Goal: Information Seeking & Learning: Learn about a topic

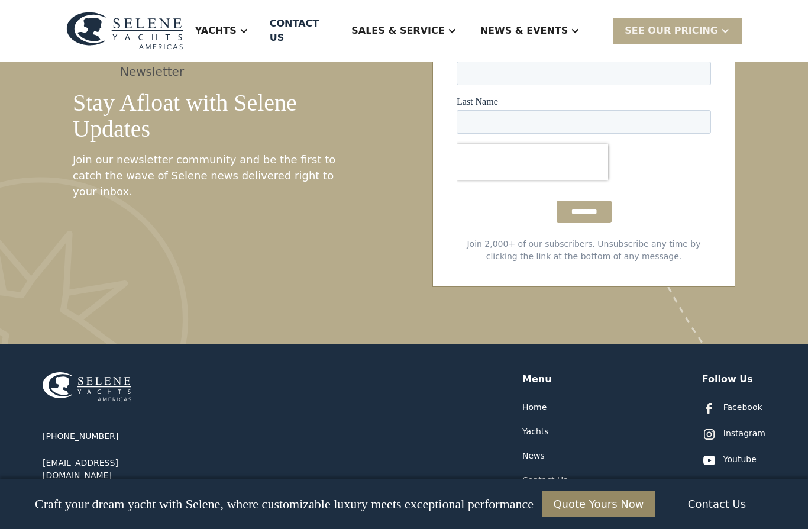
scroll to position [6141, 0]
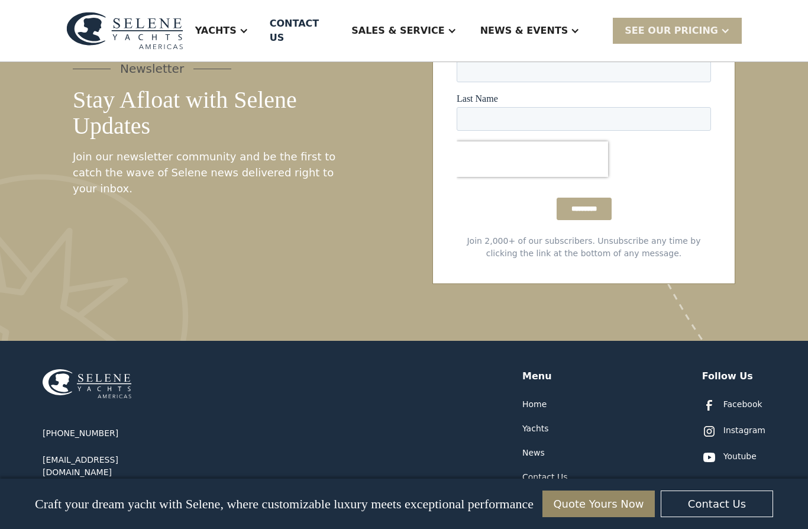
click at [744, 398] on div "Facebook" at bounding box center [743, 404] width 39 height 12
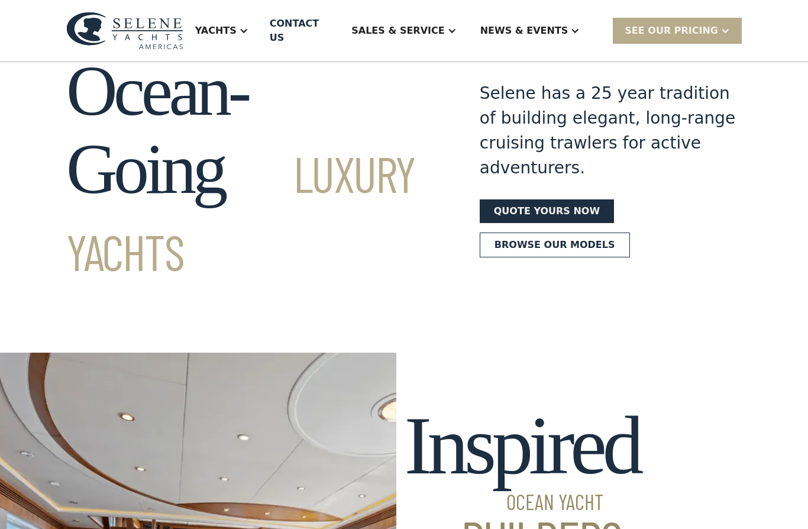
scroll to position [10, 0]
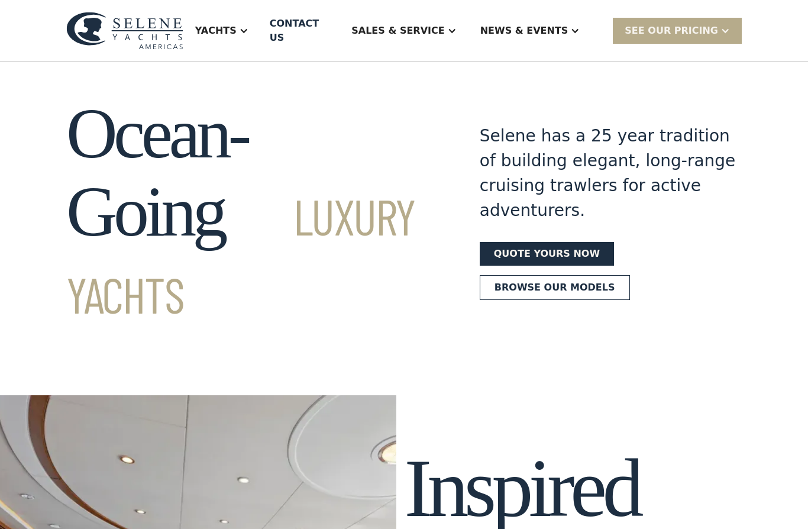
click at [553, 24] on div "News & EVENTS" at bounding box center [524, 31] width 88 height 14
click at [525, 62] on div "News" at bounding box center [553, 66] width 151 height 9
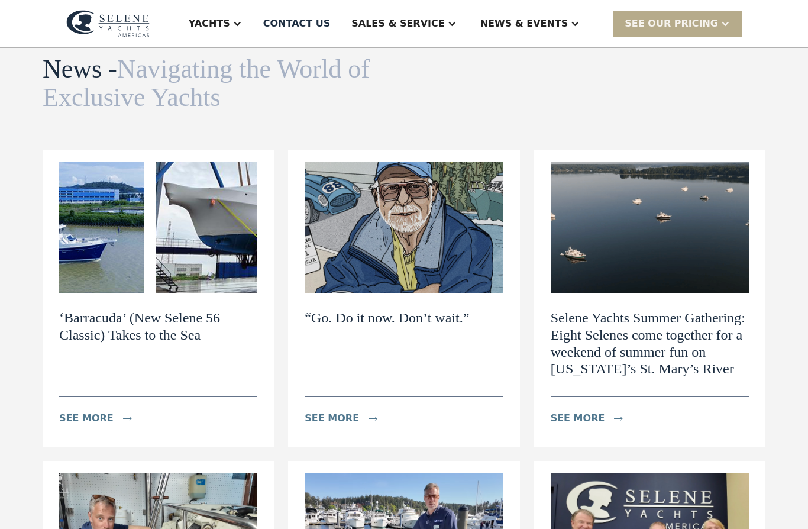
scroll to position [75, 0]
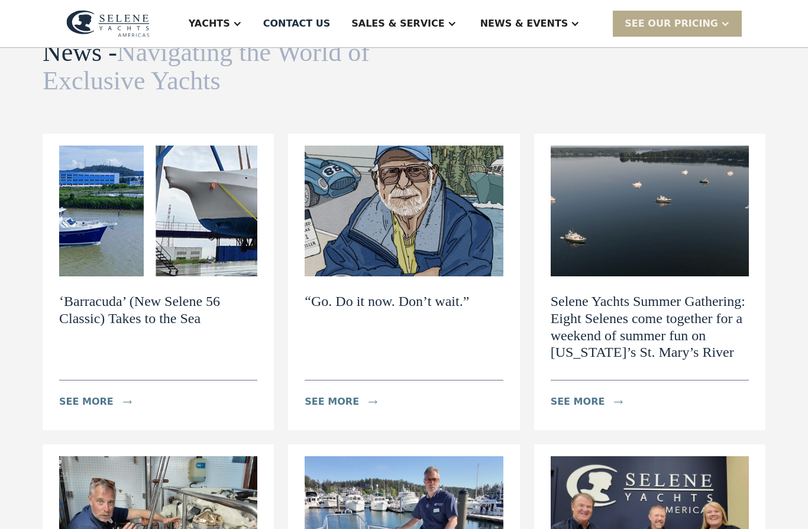
click at [97, 302] on h2 "‘Barracuda’ (New Selene 56 Classic) Takes to the Sea" at bounding box center [158, 310] width 198 height 34
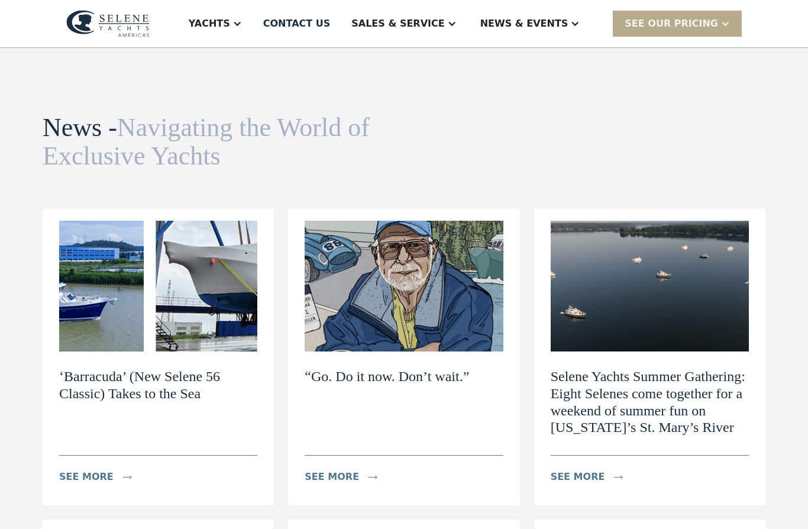
scroll to position [0, 0]
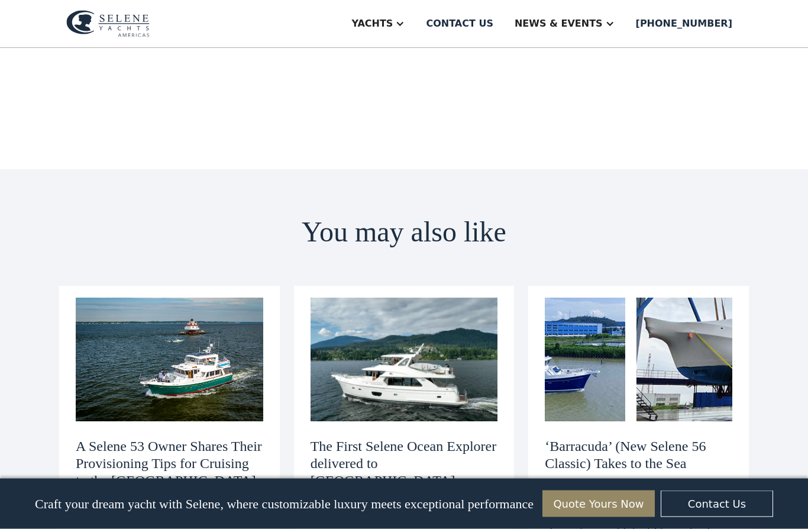
scroll to position [1393, 0]
